Goal: Answer question/provide support

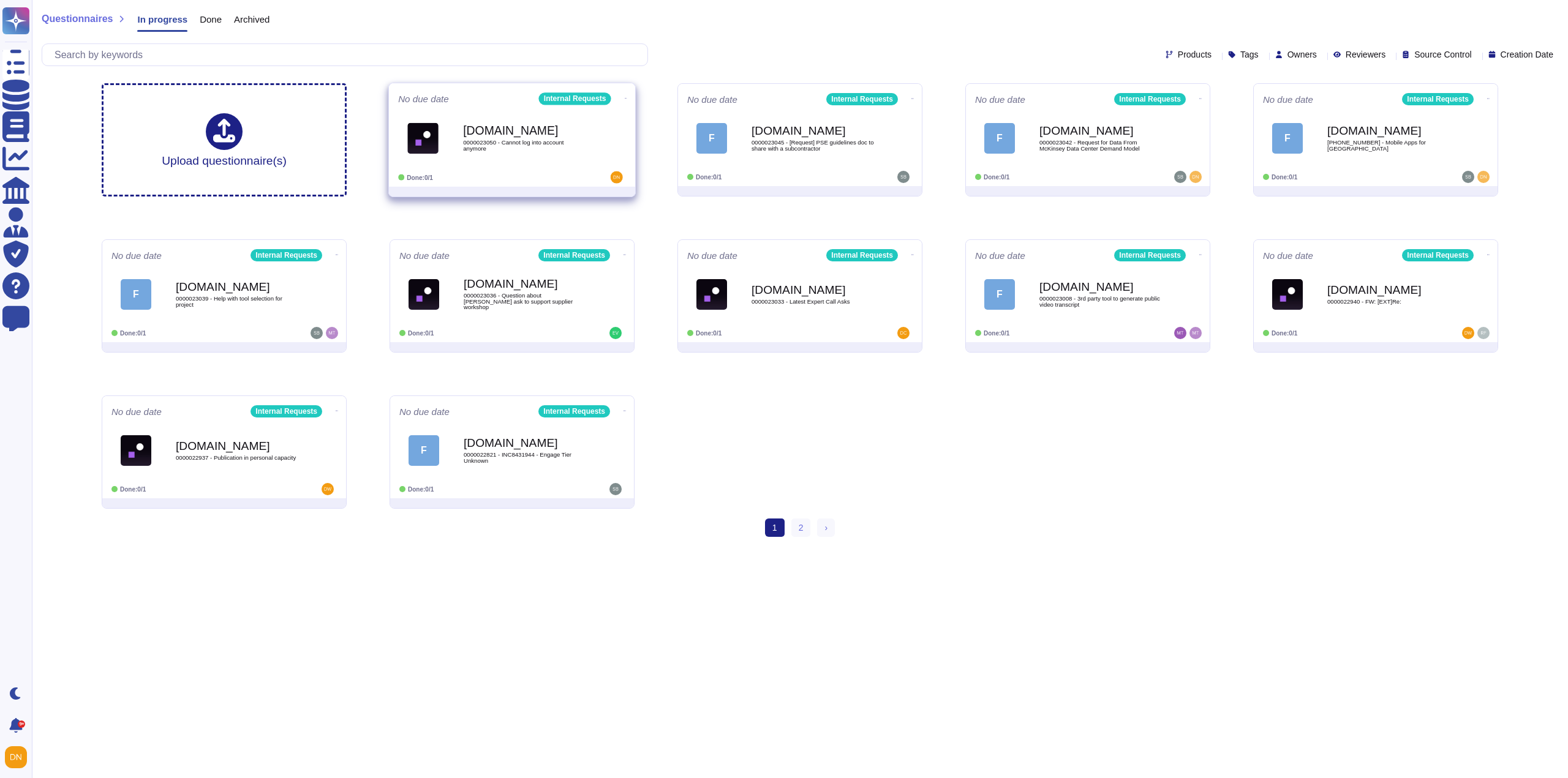
click at [504, 128] on b "[DOMAIN_NAME]" at bounding box center [524, 130] width 124 height 12
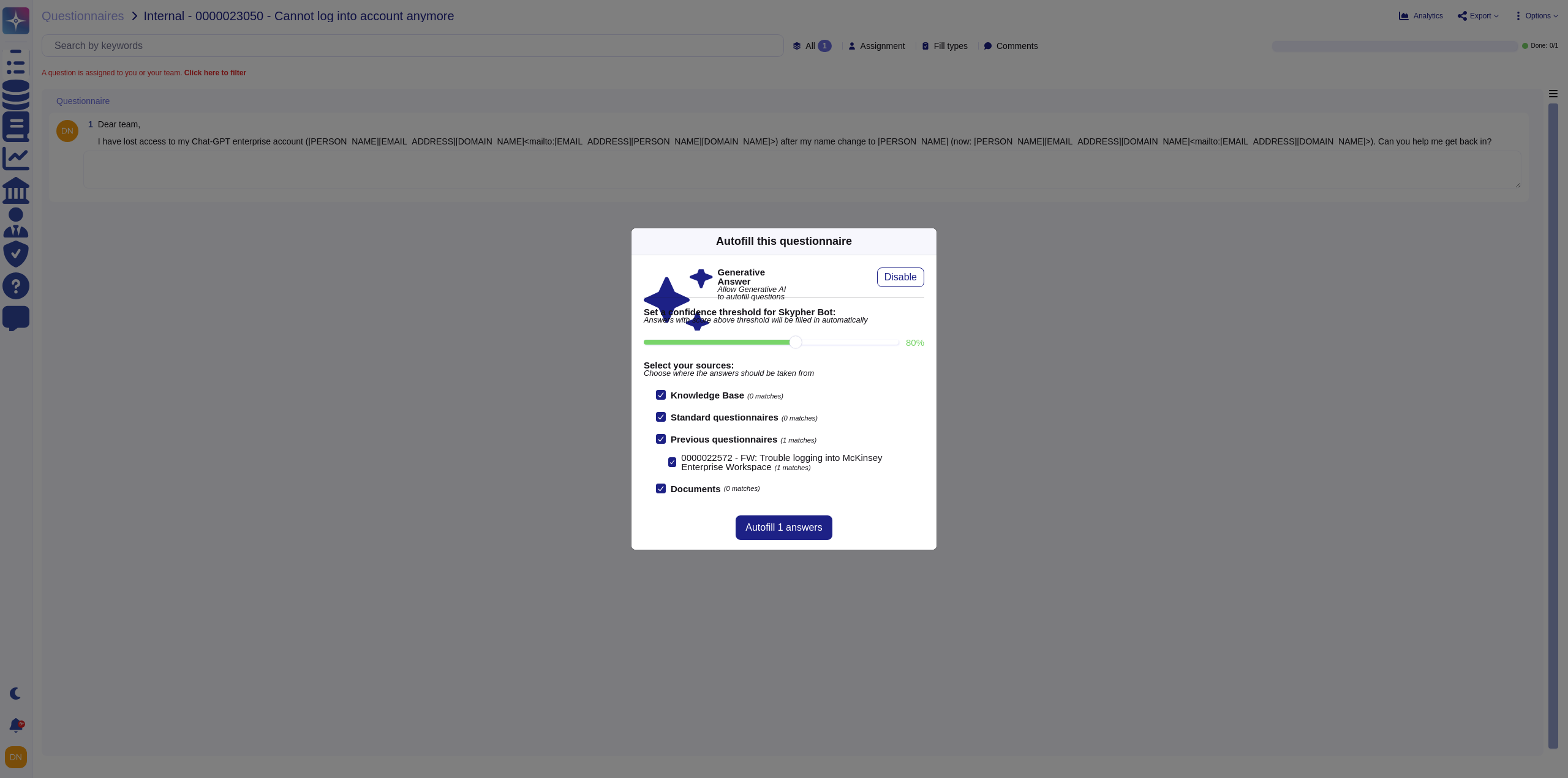
click at [929, 241] on icon at bounding box center [929, 241] width 0 height 0
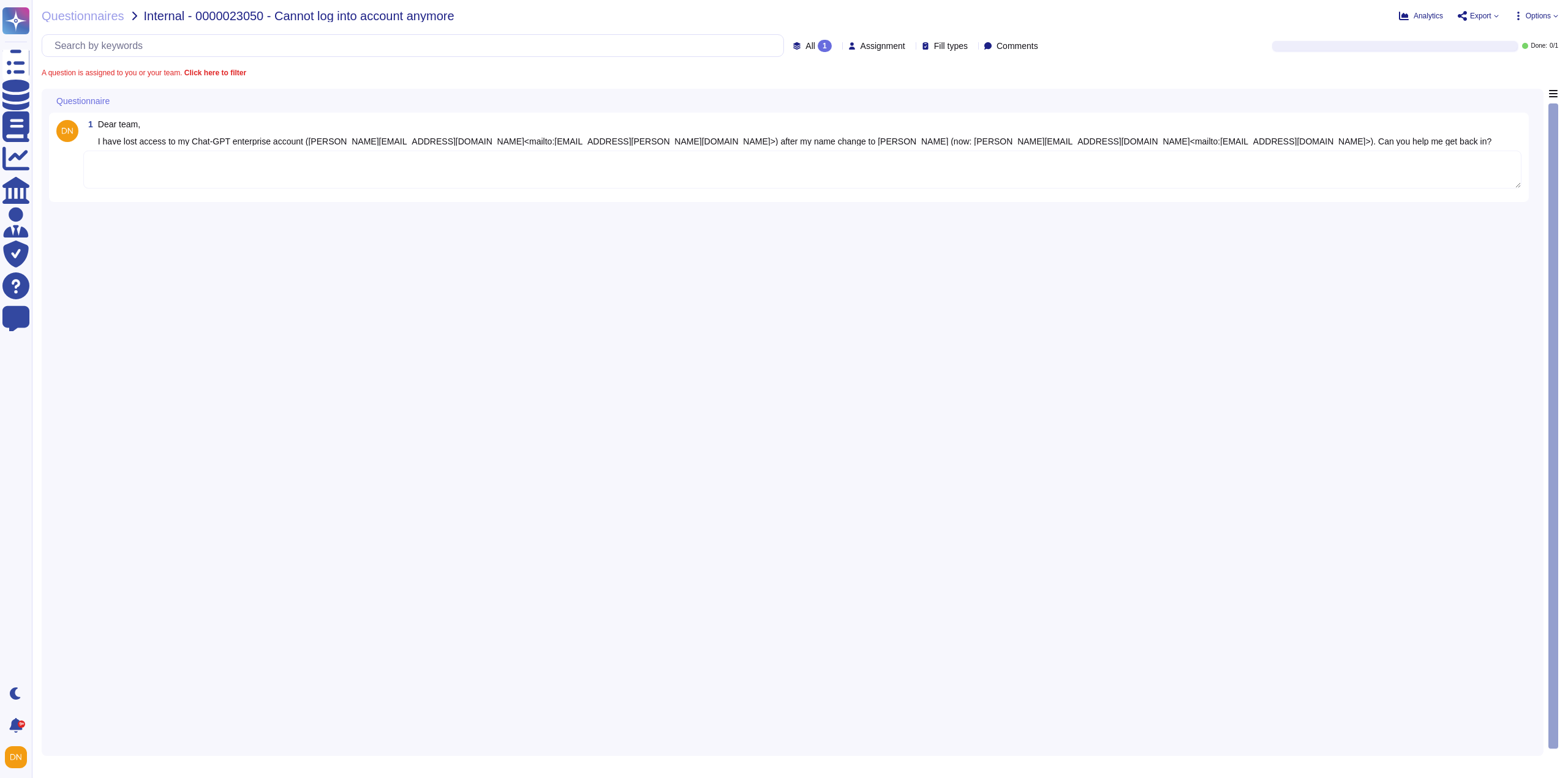
click at [762, 198] on div "1 Dear team, I have lost access to my Chat-GPT enterprise account (alina_buchne…" at bounding box center [788, 158] width 1479 height 90
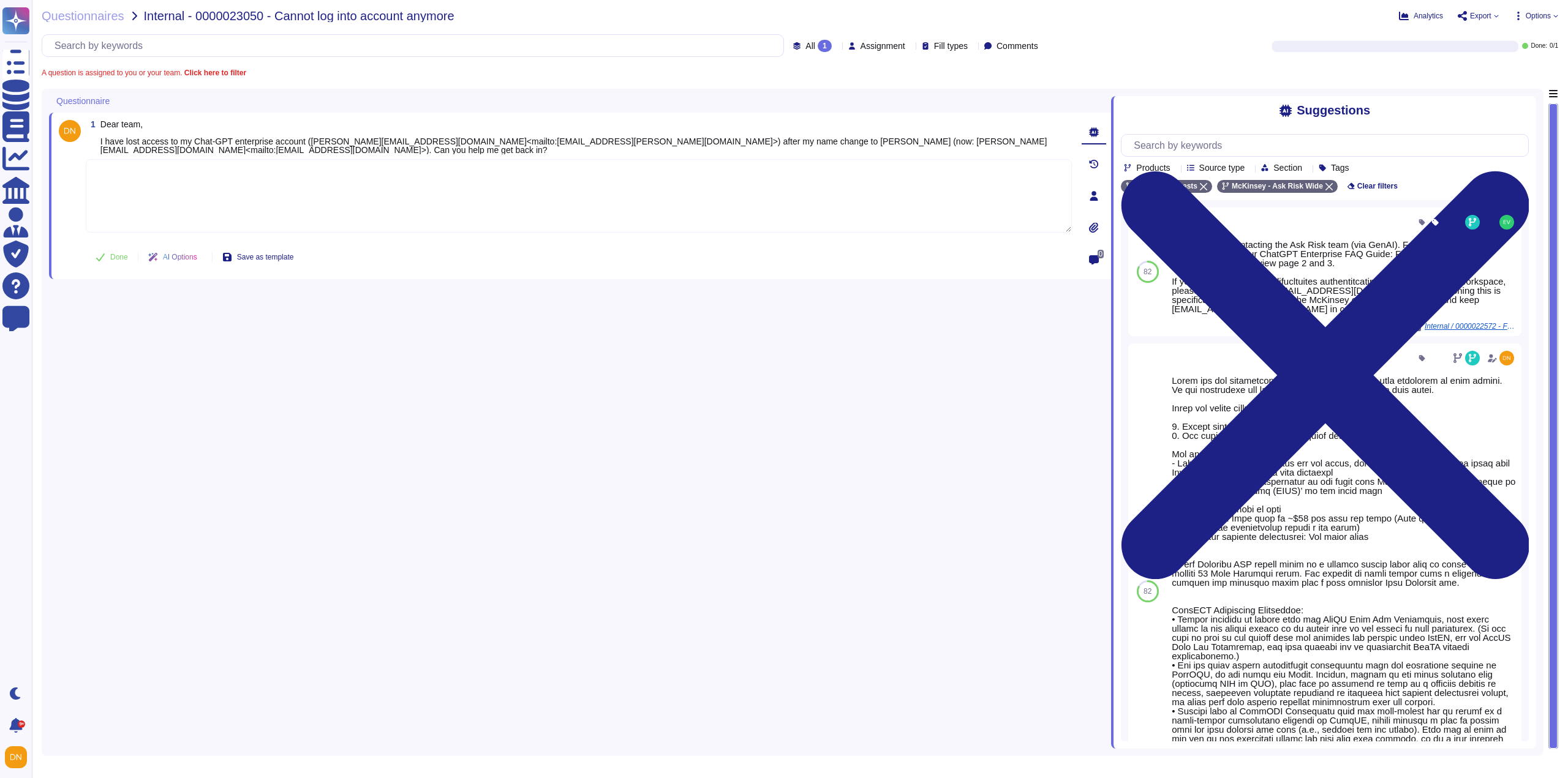
paste textarea "Thank you for contacting the Ask Risk team via GenAI inbox. We are connecting y…"
type textarea "Thank you for contacting the Ask Risk team via GenAI inbox. We are connecting y…"
click at [113, 258] on span "Done" at bounding box center [119, 257] width 18 height 8
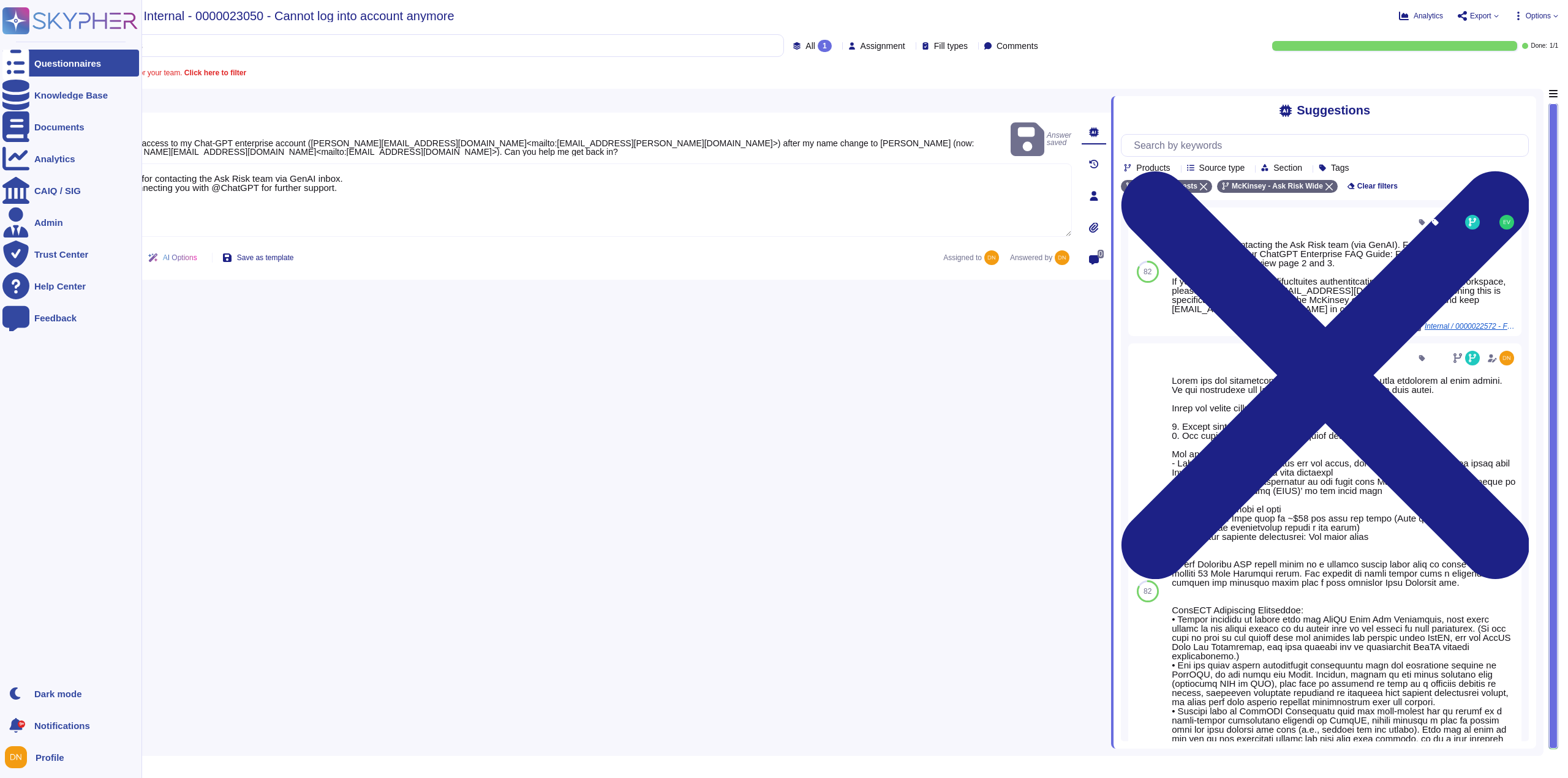
click at [20, 62] on icon at bounding box center [17, 63] width 27 height 36
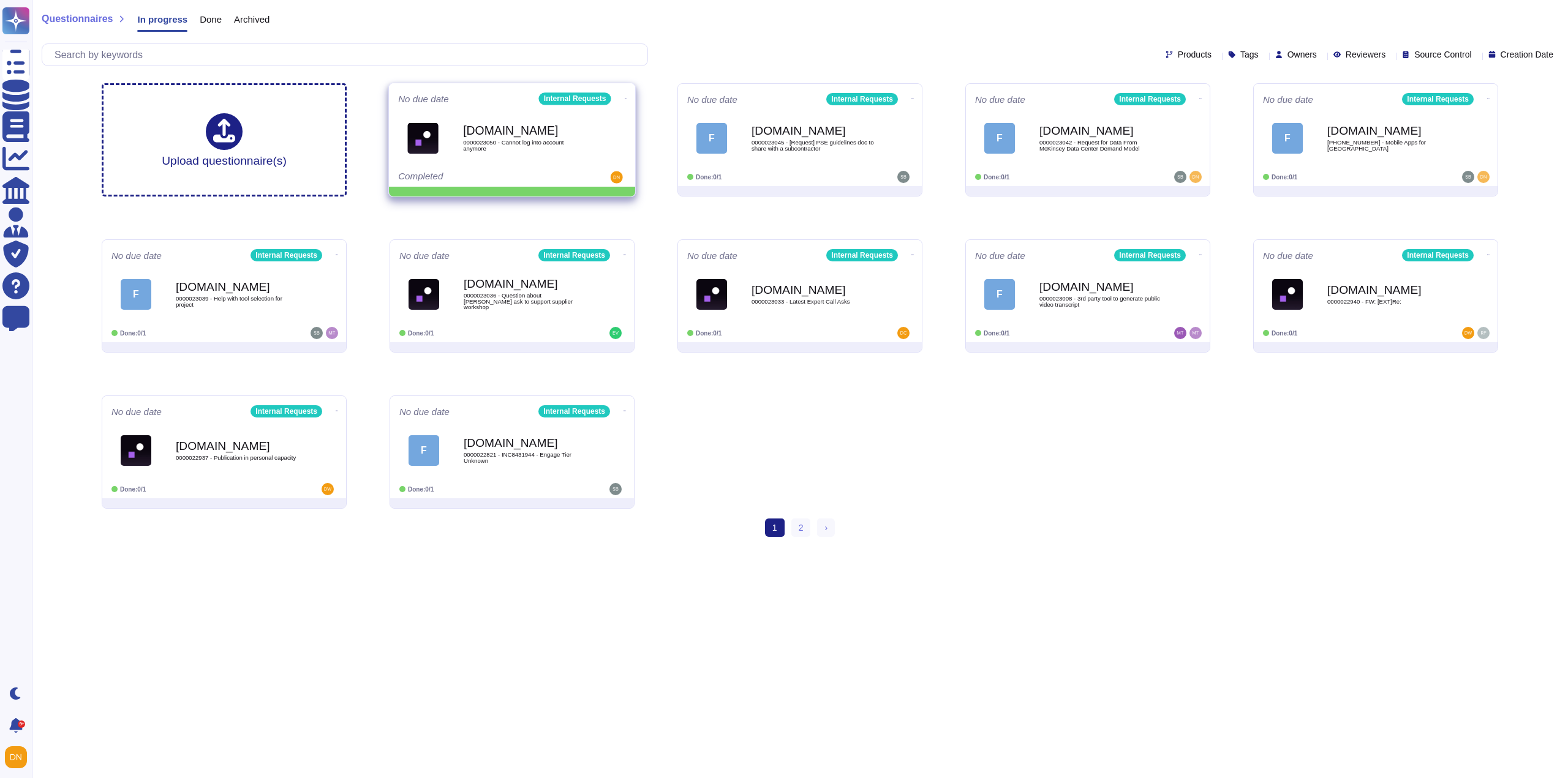
click at [624, 96] on span at bounding box center [625, 96] width 5 height 13
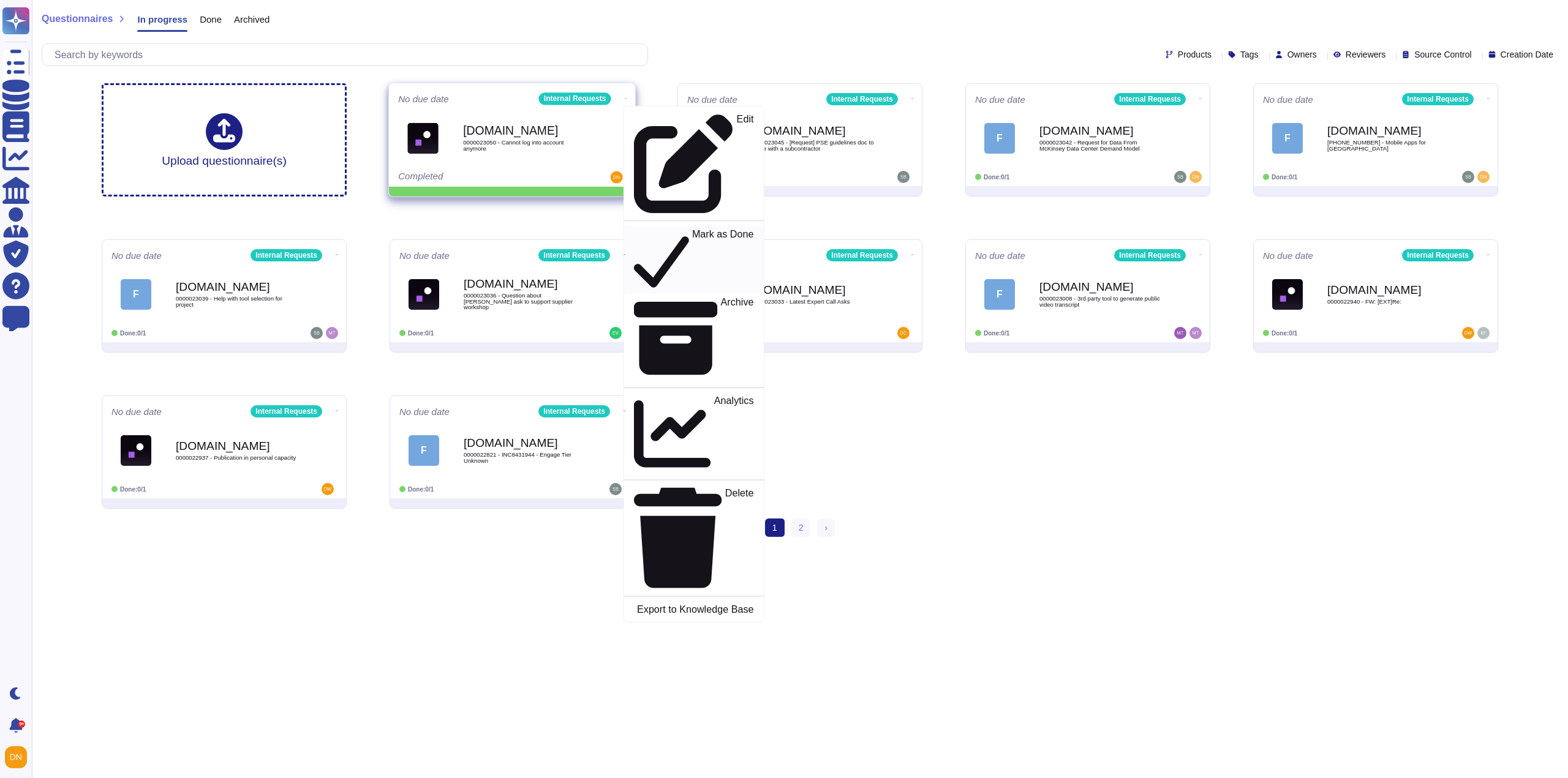
click at [691, 229] on p "Mark as Done" at bounding box center [723, 260] width 62 height 62
